Goal: Task Accomplishment & Management: Use online tool/utility

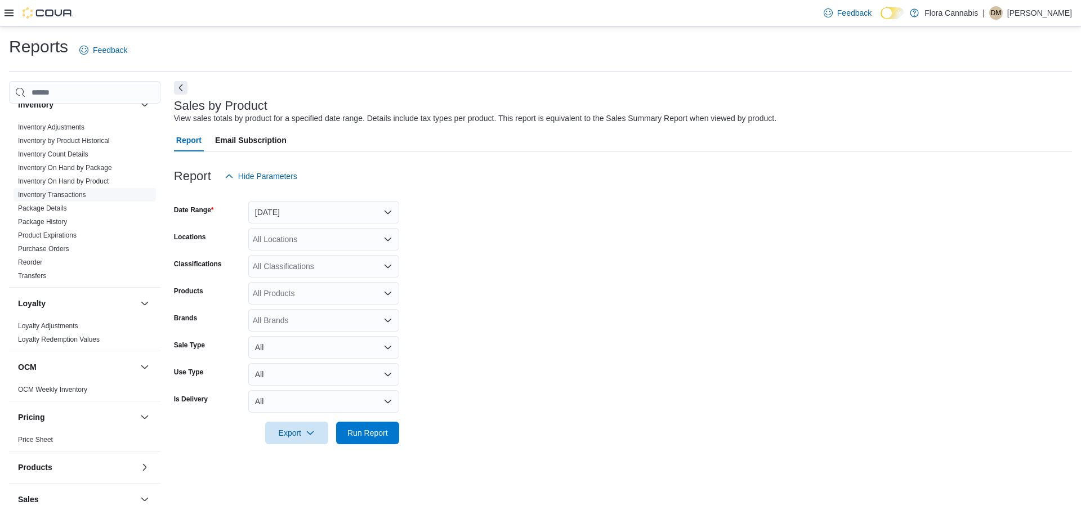
scroll to position [342, 0]
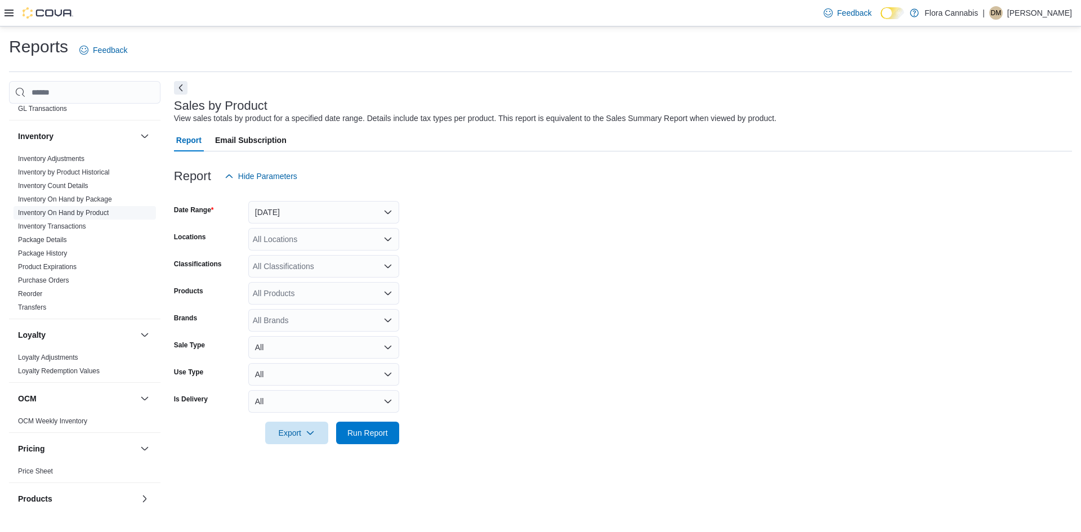
drag, startPoint x: 100, startPoint y: 209, endPoint x: 111, endPoint y: 207, distance: 10.8
click at [100, 209] on link "Inventory On Hand by Product" at bounding box center [63, 213] width 91 height 8
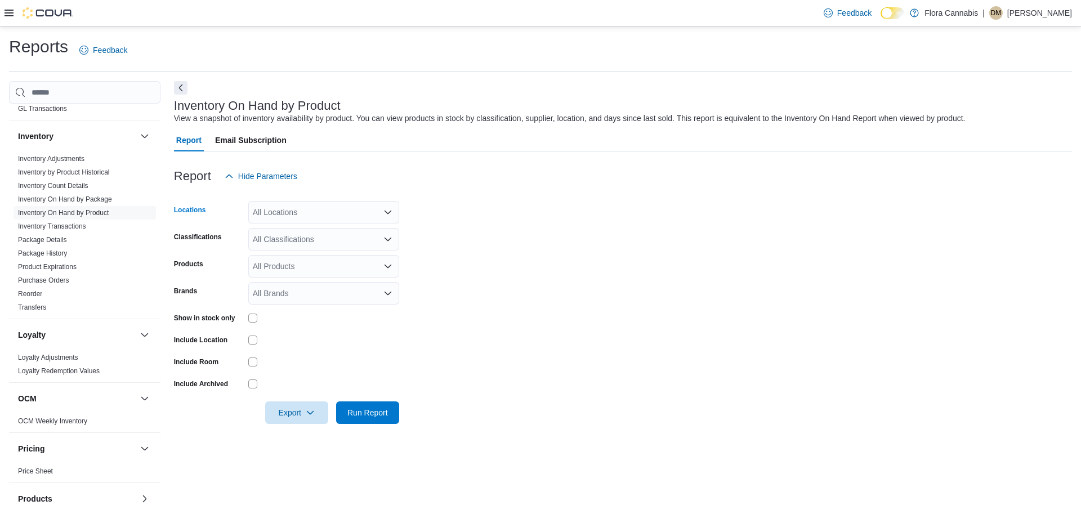
click at [304, 207] on div "All Locations" at bounding box center [323, 212] width 151 height 23
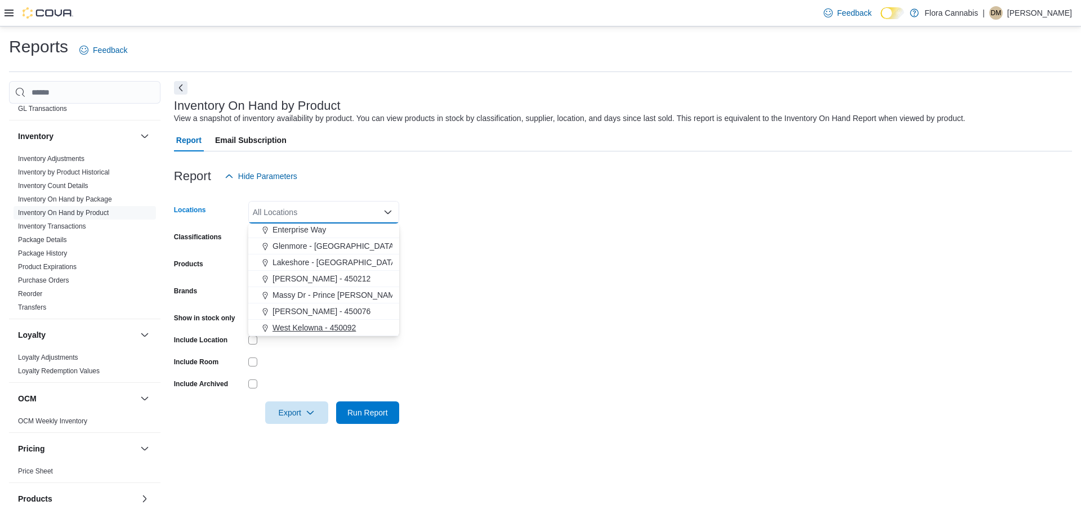
drag, startPoint x: 298, startPoint y: 323, endPoint x: 255, endPoint y: 327, distance: 43.5
click at [297, 323] on span "West Kelowna - 450092" at bounding box center [314, 327] width 83 height 11
click at [222, 342] on div "Include Location" at bounding box center [209, 339] width 70 height 17
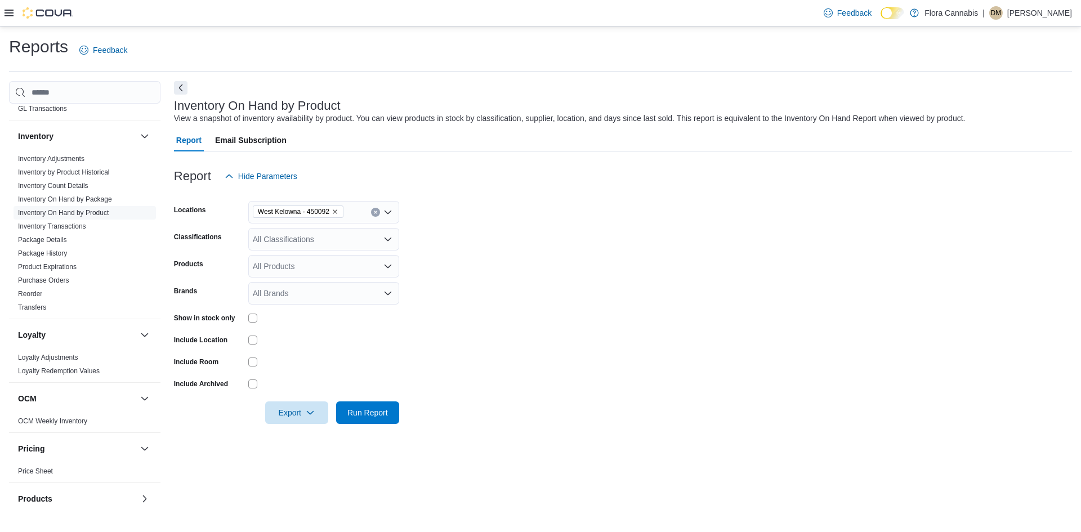
click at [260, 320] on div at bounding box center [323, 318] width 151 height 9
click at [246, 308] on form "Locations [GEOGRAPHIC_DATA] - 450092 Classifications All Classifications Produc…" at bounding box center [623, 306] width 898 height 237
click at [249, 312] on div at bounding box center [323, 317] width 151 height 17
click at [284, 235] on div "All Classifications" at bounding box center [323, 239] width 151 height 23
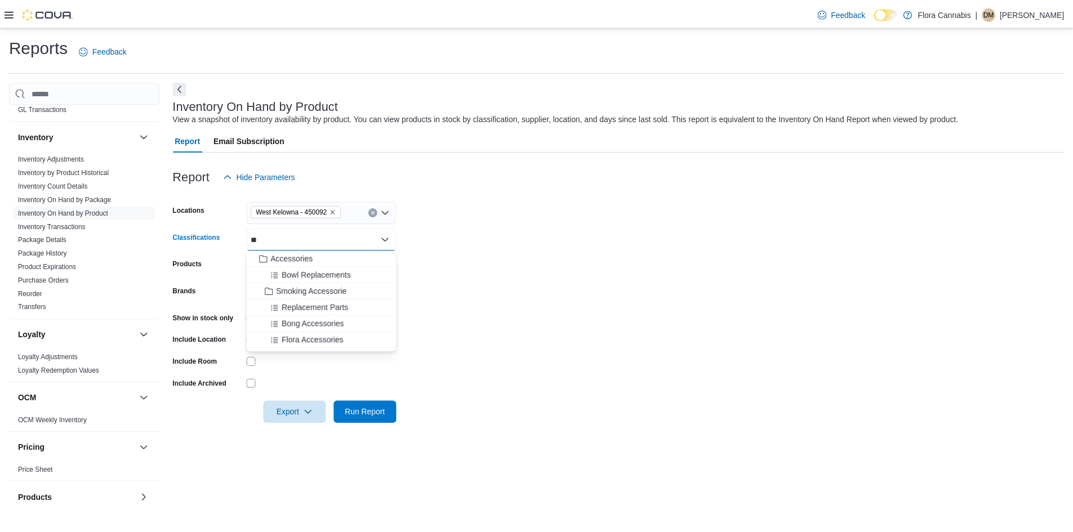
scroll to position [0, 0]
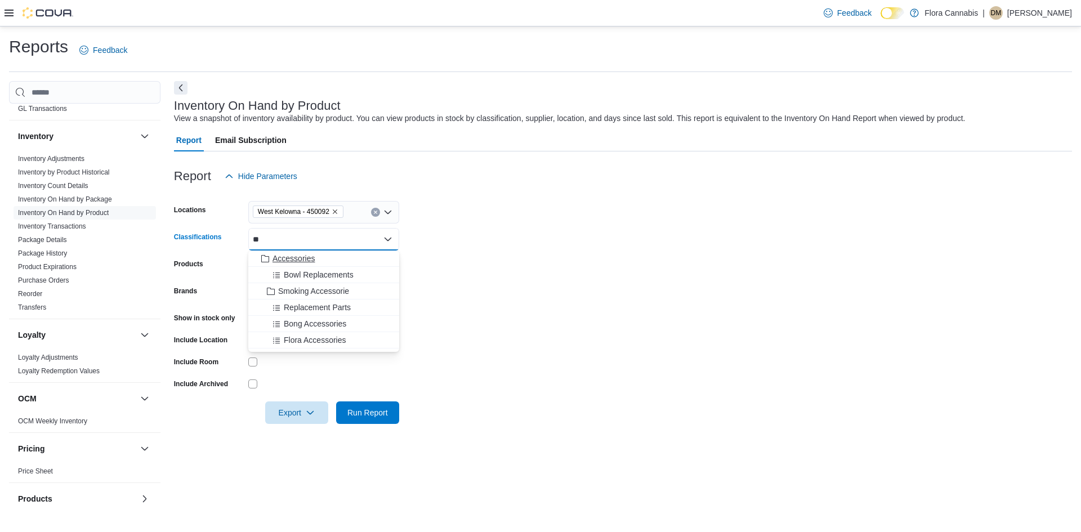
type input "**"
drag, startPoint x: 309, startPoint y: 256, endPoint x: 436, endPoint y: 269, distance: 127.3
click at [311, 257] on span "Accessories" at bounding box center [294, 258] width 42 height 11
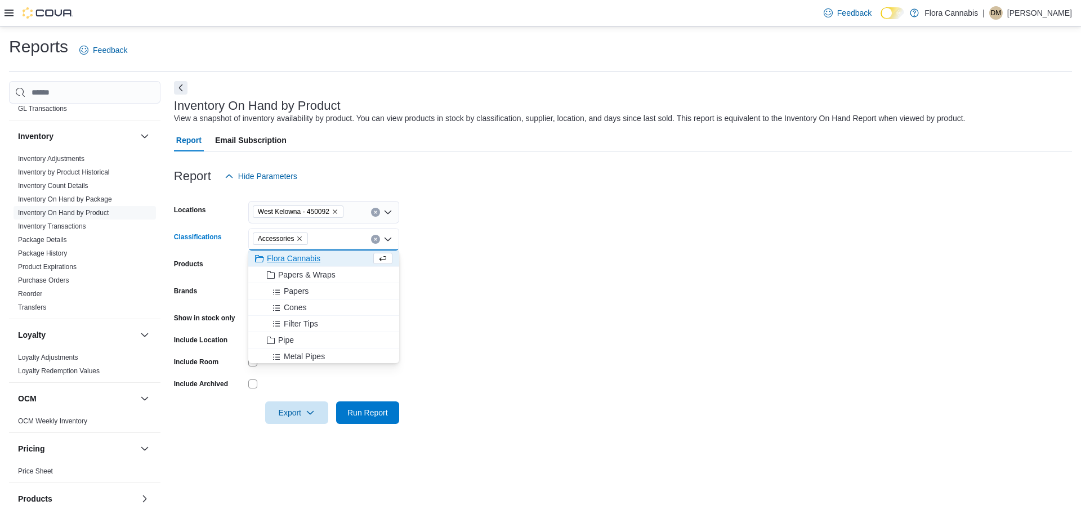
click at [457, 267] on form "Locations [GEOGRAPHIC_DATA] - 450092 Classifications Accessories Combo box. Sel…" at bounding box center [623, 306] width 898 height 237
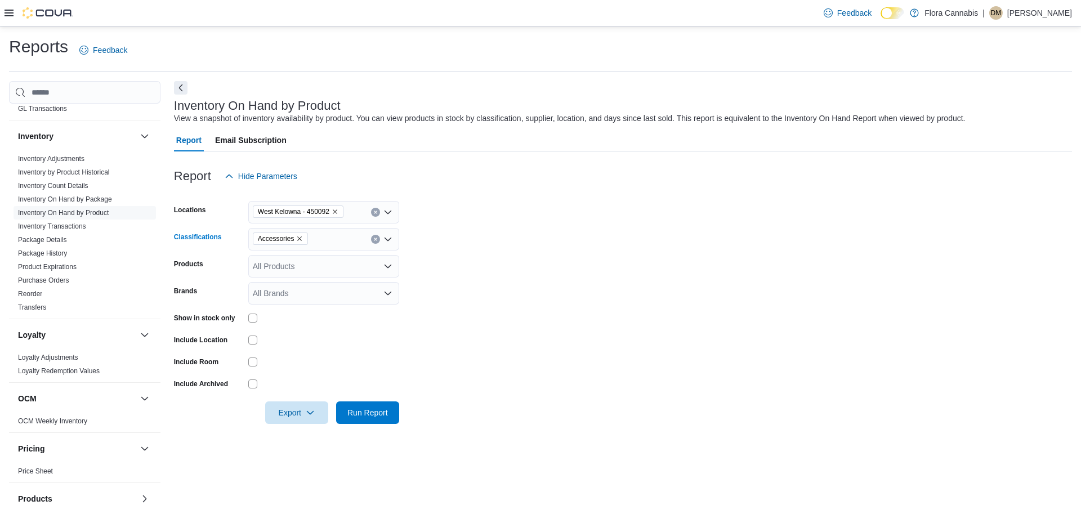
click at [313, 243] on div "Accessories" at bounding box center [323, 239] width 151 height 23
type input "***"
drag, startPoint x: 338, startPoint y: 262, endPoint x: 498, endPoint y: 264, distance: 160.5
click at [340, 262] on div "Merchandise" at bounding box center [323, 258] width 137 height 11
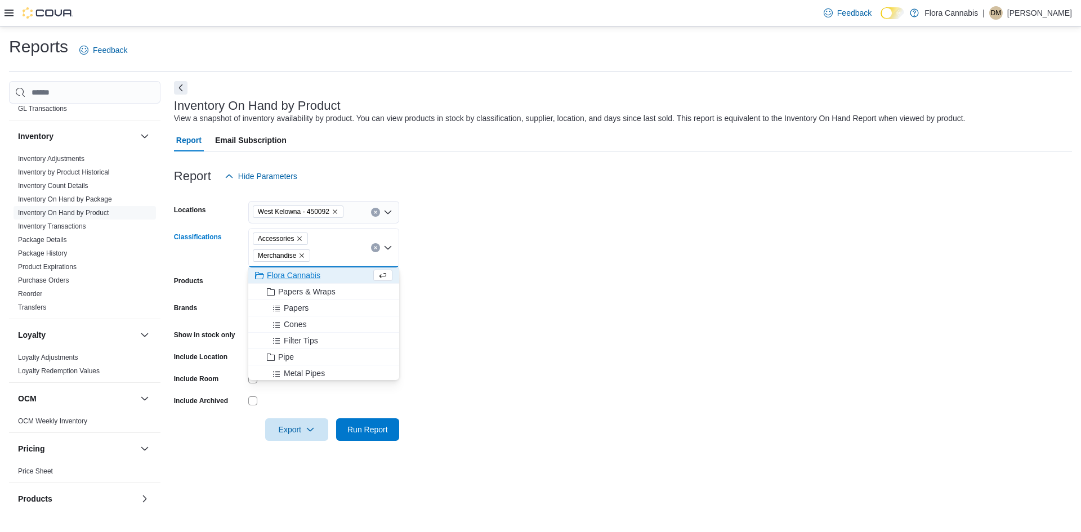
click at [502, 265] on form "Locations [GEOGRAPHIC_DATA] - 450092 Classifications Accessories Merchandise Co…" at bounding box center [623, 314] width 898 height 253
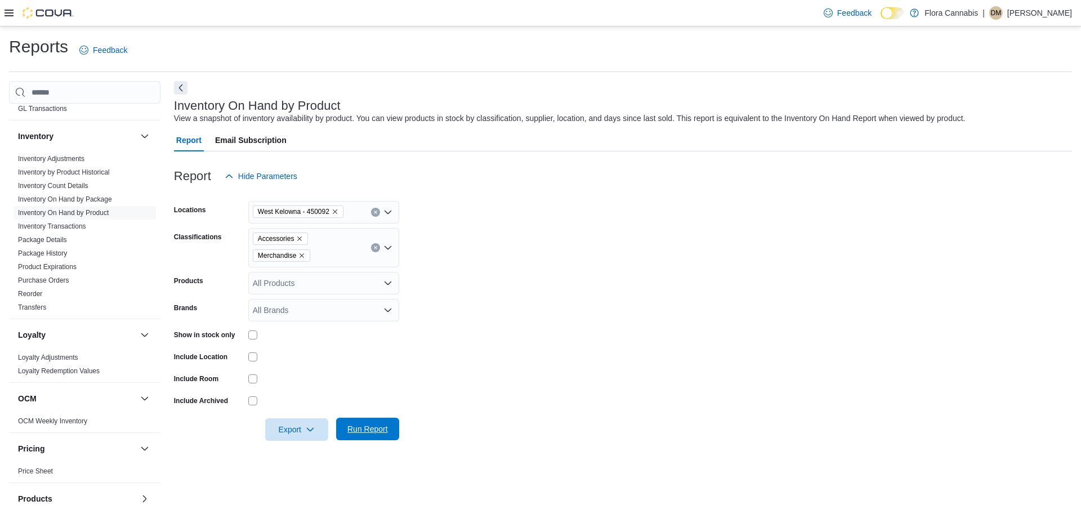
click at [385, 420] on span "Run Report" at bounding box center [368, 429] width 50 height 23
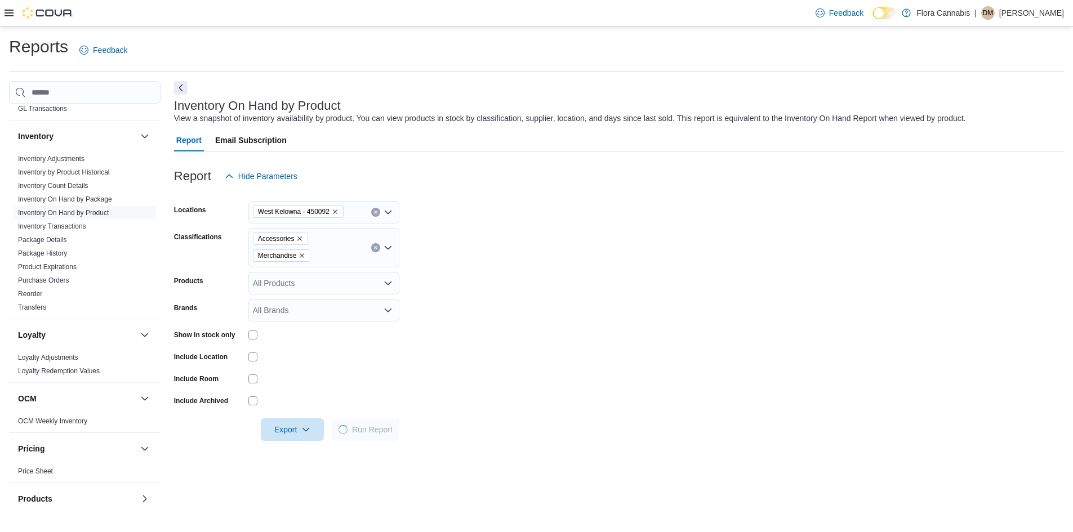
click at [603, 300] on form "Locations [GEOGRAPHIC_DATA] - 450092 Classifications Accessories Merchandise Pr…" at bounding box center [619, 314] width 890 height 253
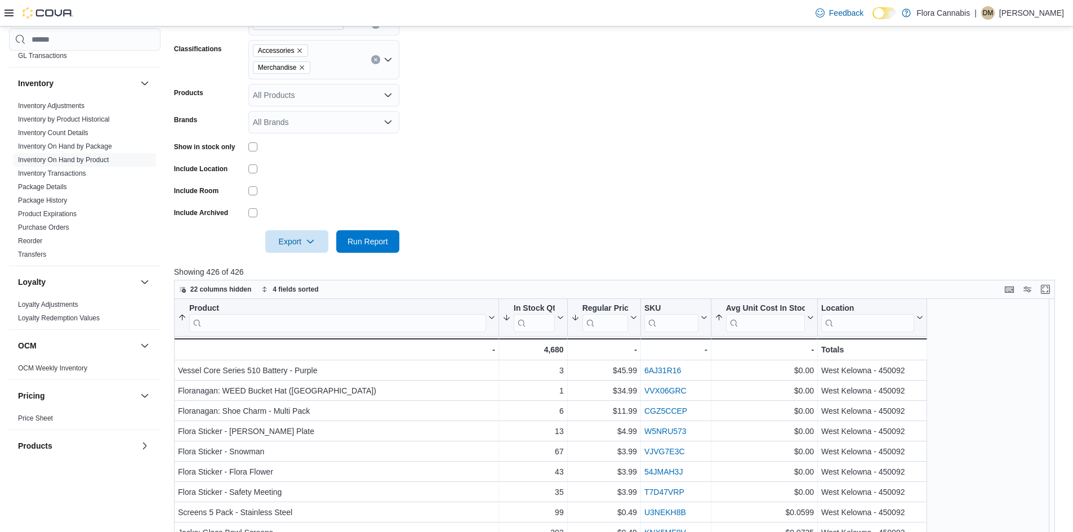
scroll to position [169, 0]
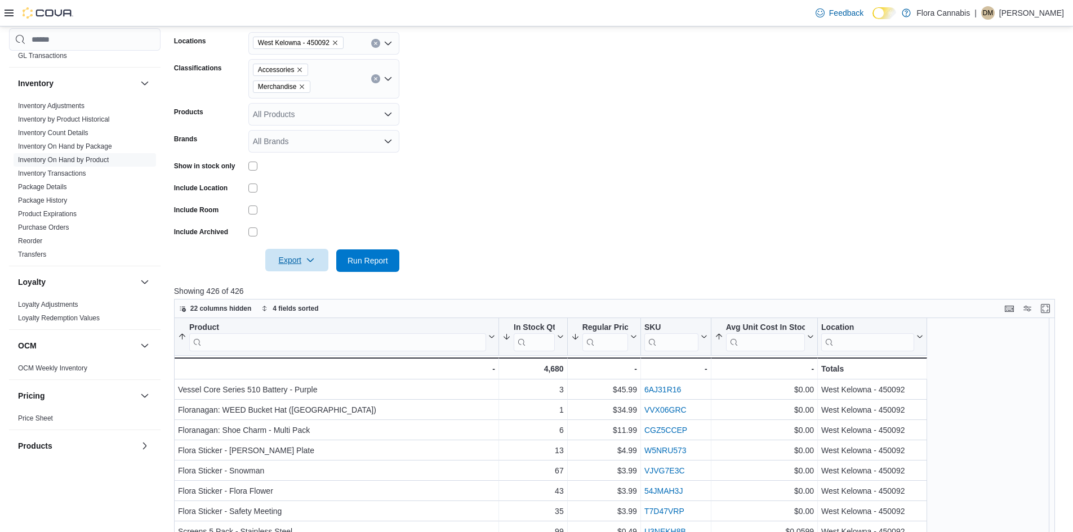
click at [303, 263] on span "Export" at bounding box center [297, 260] width 50 height 23
click at [317, 287] on span "Export to Excel" at bounding box center [298, 283] width 51 height 9
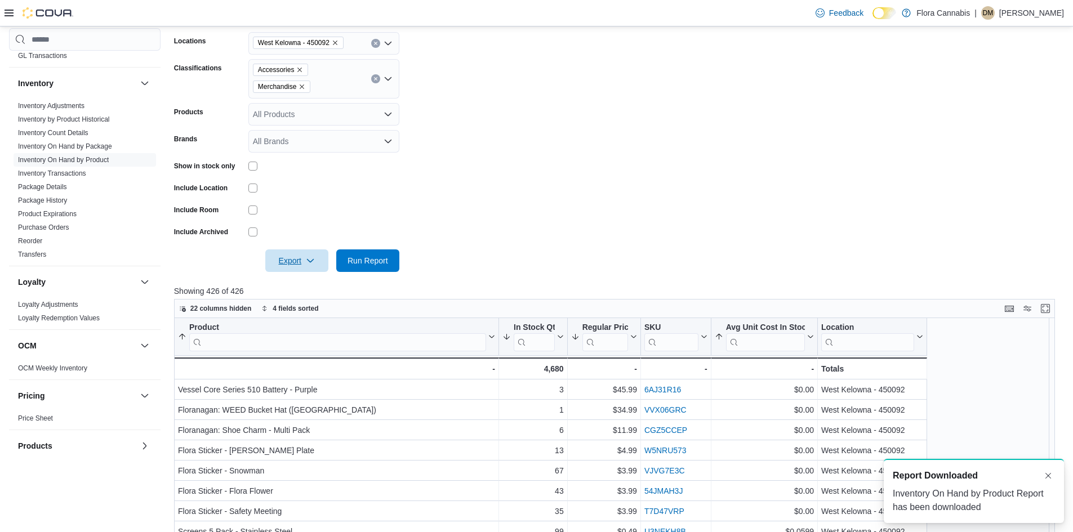
scroll to position [0, 0]
